Goal: Transaction & Acquisition: Subscribe to service/newsletter

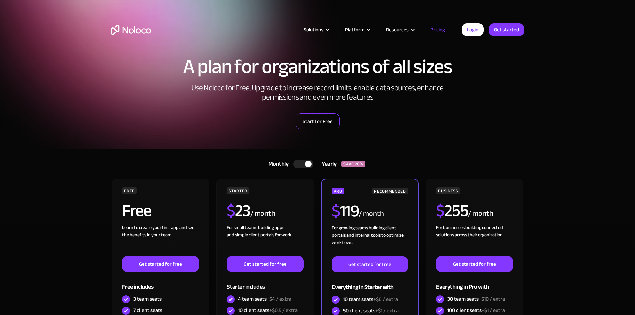
click at [326, 118] on link "Start for Free" at bounding box center [317, 121] width 44 height 16
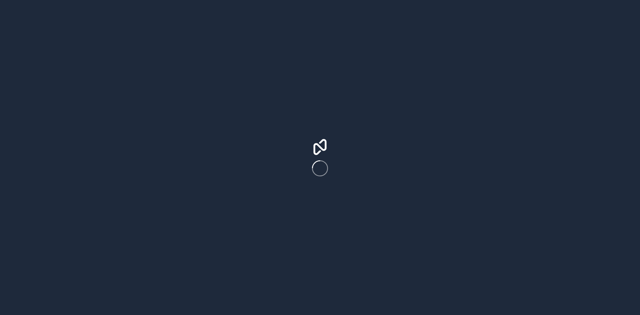
click at [302, 86] on div at bounding box center [320, 157] width 640 height 315
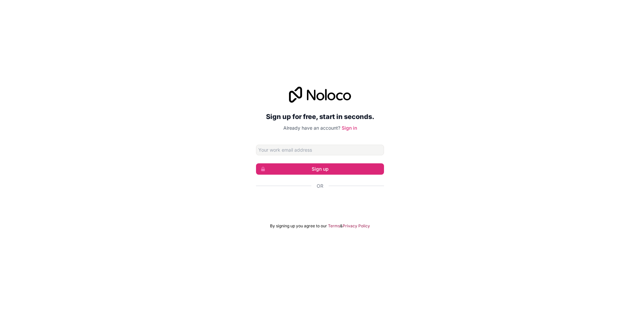
drag, startPoint x: 191, startPoint y: 32, endPoint x: 473, endPoint y: 42, distance: 282.7
click at [297, 32] on div "Sign up for free, start in seconds. Already have an account? Sign in Sign up Or…" at bounding box center [320, 157] width 640 height 315
